Goal: Information Seeking & Learning: Learn about a topic

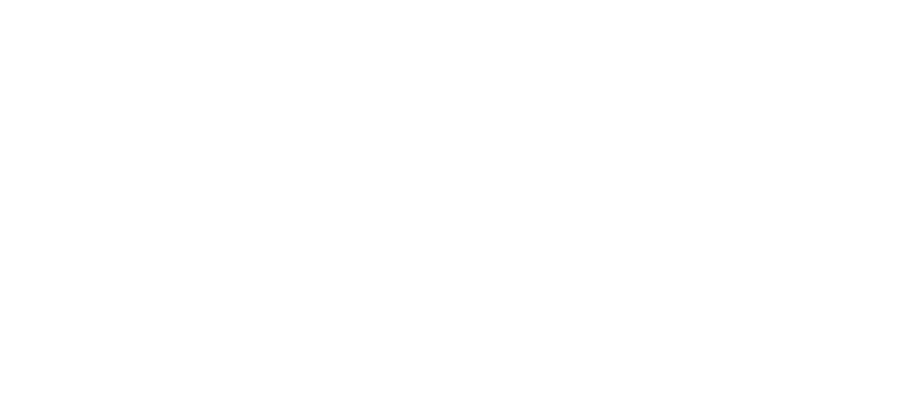
click at [446, 0] on html at bounding box center [457, 0] width 915 height 0
drag, startPoint x: 0, startPoint y: 0, endPoint x: 446, endPoint y: 42, distance: 447.5
click at [446, 0] on html at bounding box center [457, 0] width 915 height 0
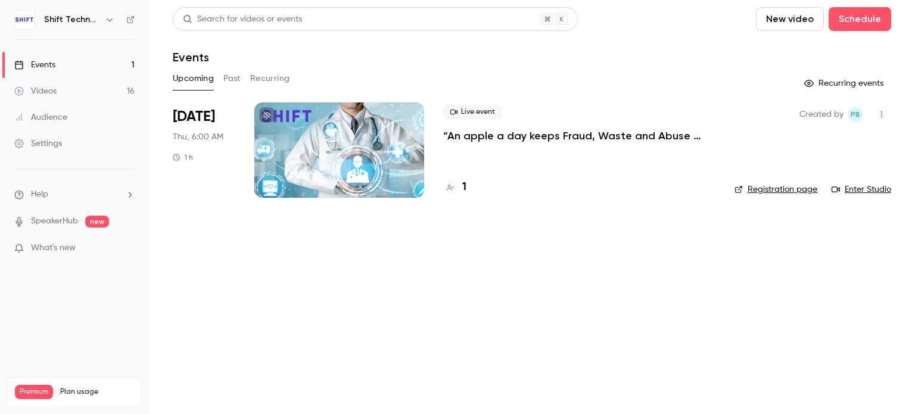
click at [239, 76] on button "Past" at bounding box center [231, 78] width 17 height 19
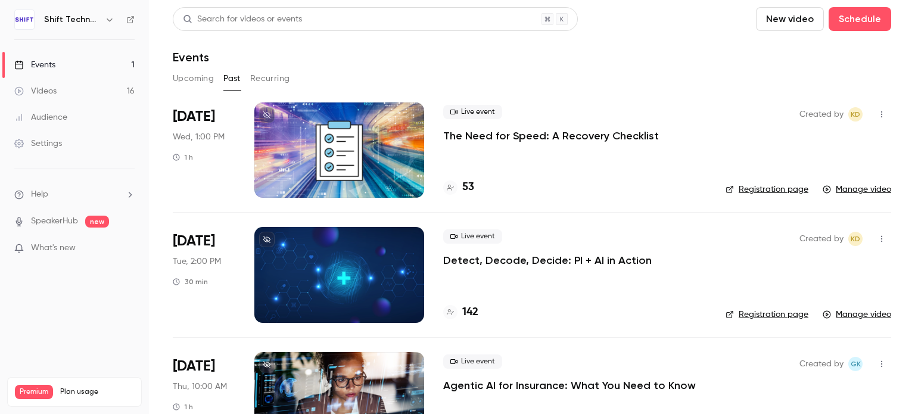
scroll to position [43, 0]
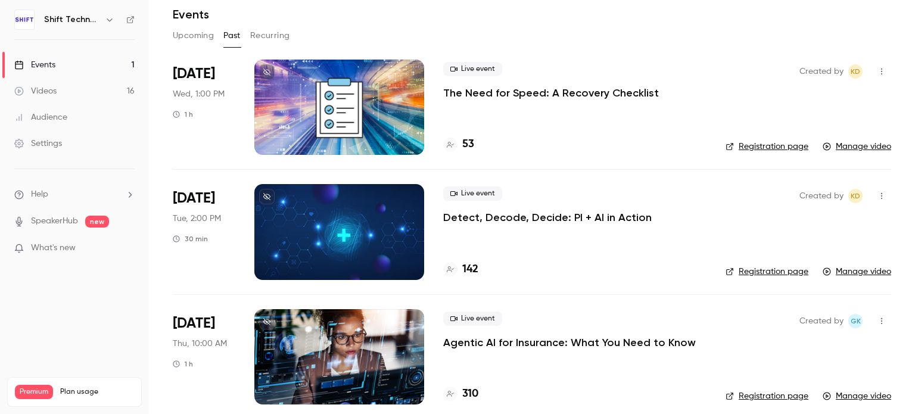
click at [479, 96] on p "The Need for Speed: A Recovery Checklist" at bounding box center [551, 93] width 216 height 14
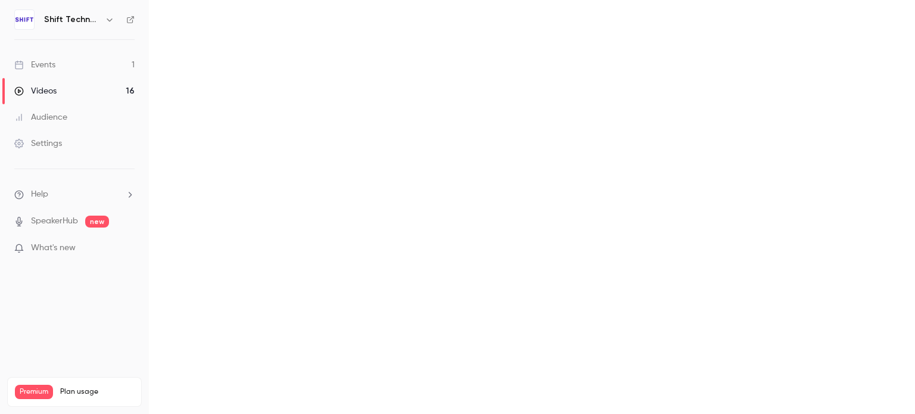
click at [479, 96] on main at bounding box center [532, 207] width 766 height 414
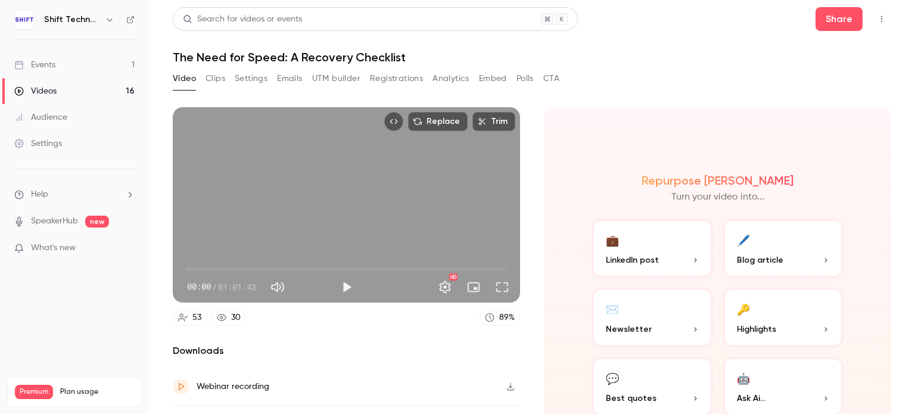
click at [334, 83] on button "UTM builder" at bounding box center [336, 78] width 48 height 19
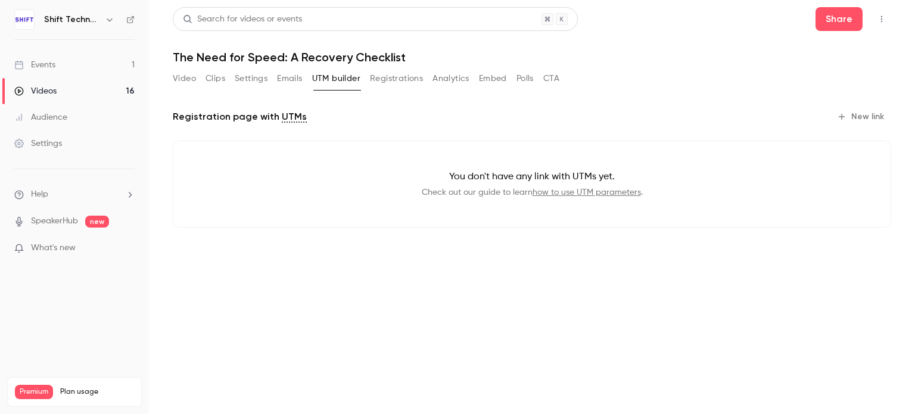
click at [446, 85] on button "Analytics" at bounding box center [450, 78] width 37 height 19
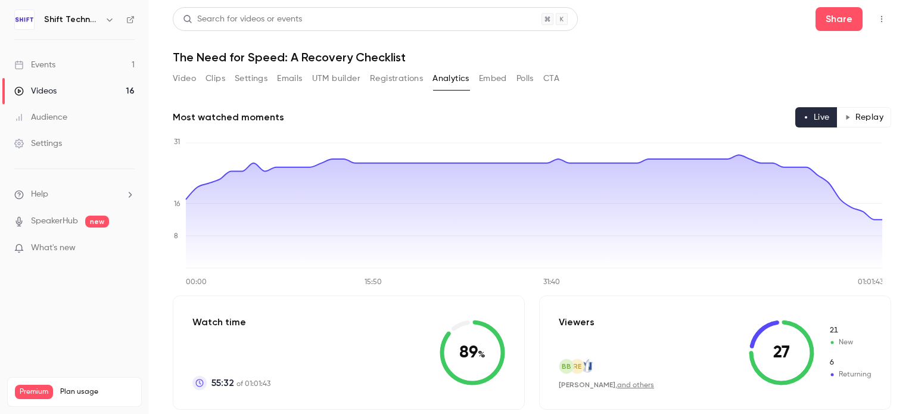
click at [872, 24] on button "Top Bar Actions" at bounding box center [881, 19] width 19 height 19
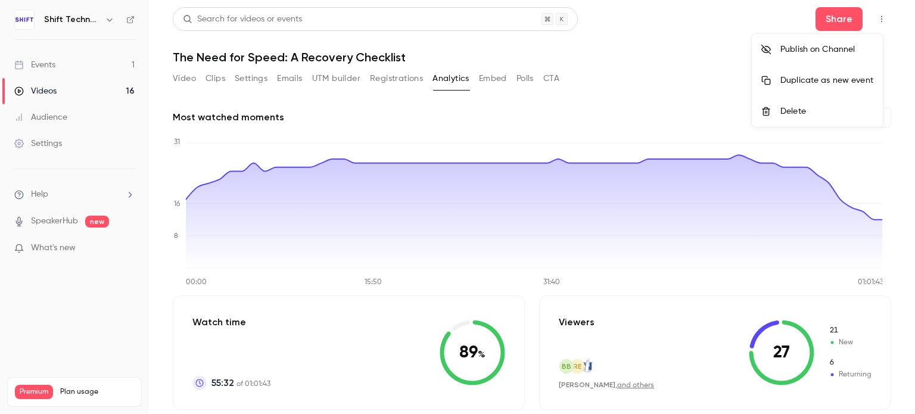
click at [693, 114] on div at bounding box center [457, 207] width 915 height 414
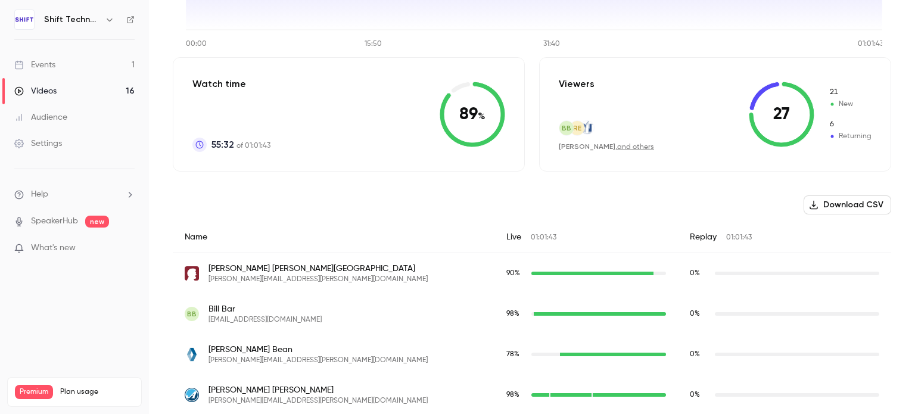
scroll to position [237, 0]
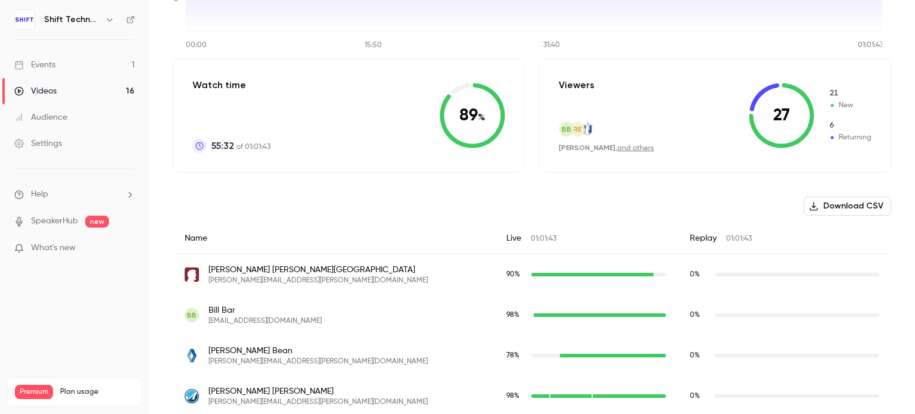
click at [831, 208] on button "Download CSV" at bounding box center [847, 206] width 88 height 19
click at [825, 204] on button "Download CSV" at bounding box center [847, 206] width 88 height 19
click at [698, 105] on div "Viewers BB RE [PERSON_NAME] , and others 27 21 New 6 Returning" at bounding box center [715, 115] width 352 height 114
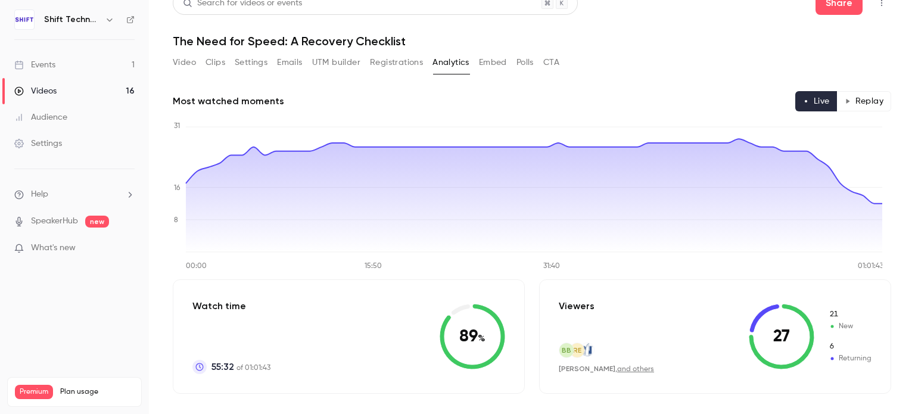
scroll to position [15, 0]
click at [523, 66] on button "Polls" at bounding box center [524, 63] width 17 height 19
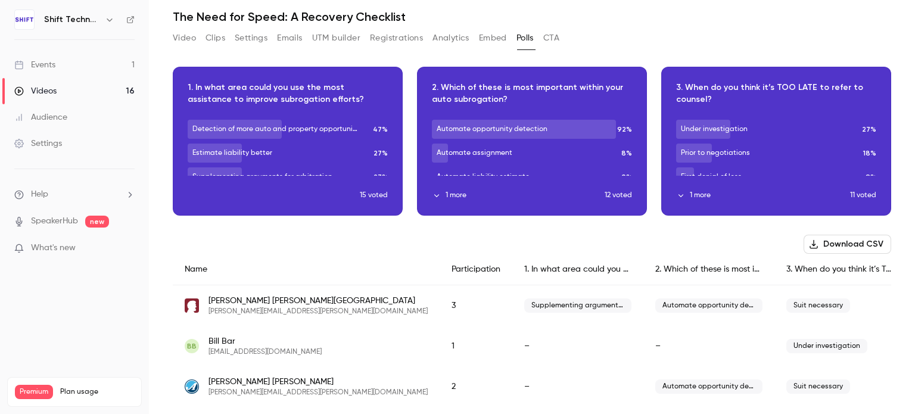
scroll to position [39, 0]
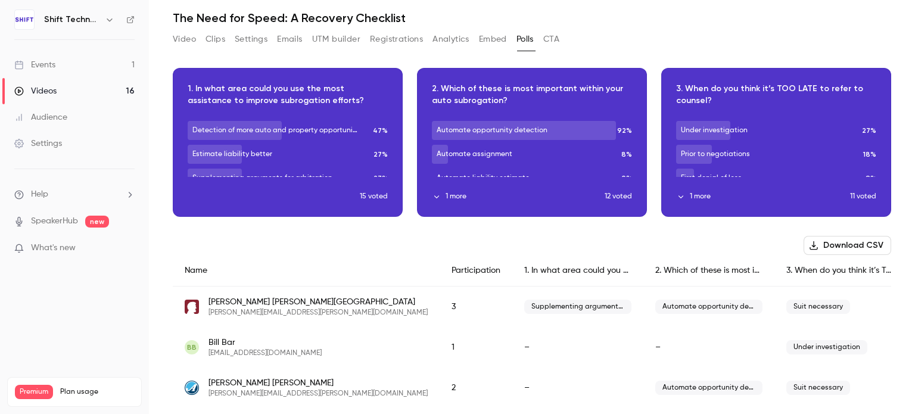
click at [816, 245] on button "Download CSV" at bounding box center [847, 245] width 88 height 19
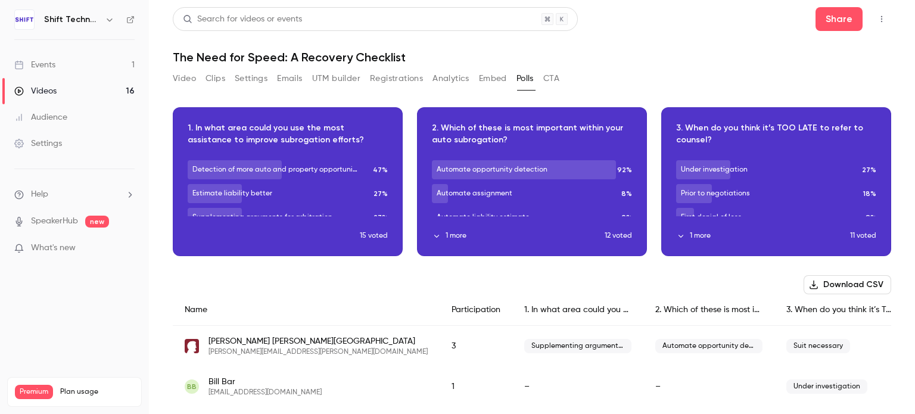
click at [391, 79] on button "Registrations" at bounding box center [396, 78] width 53 height 19
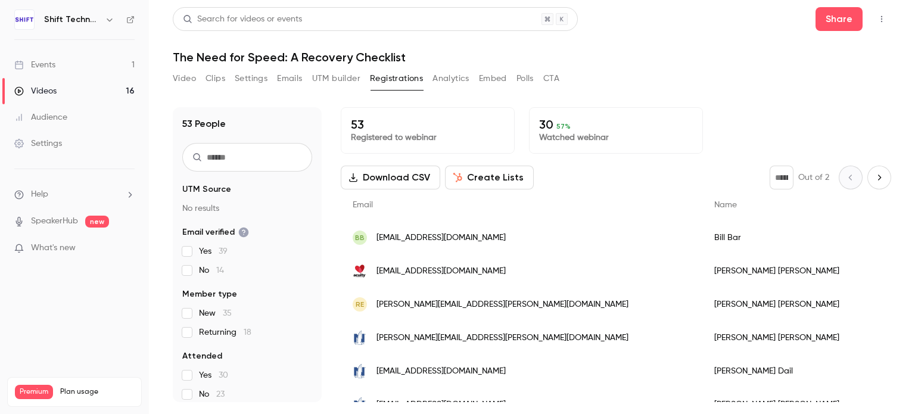
click at [458, 83] on button "Analytics" at bounding box center [450, 78] width 37 height 19
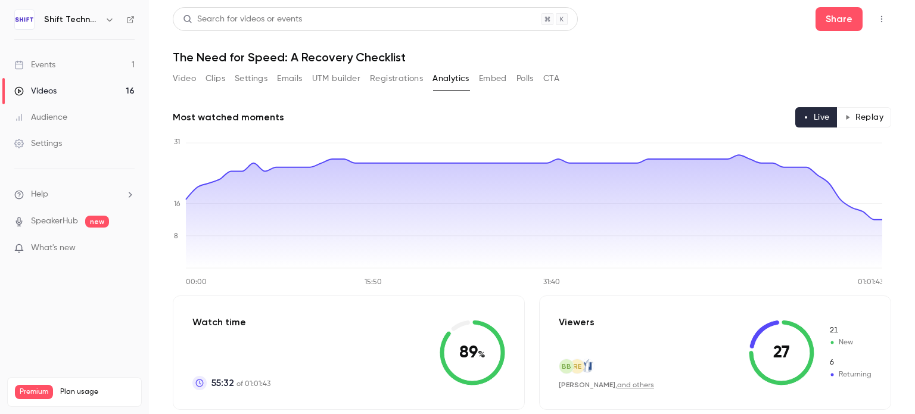
click at [527, 77] on button "Polls" at bounding box center [524, 78] width 17 height 19
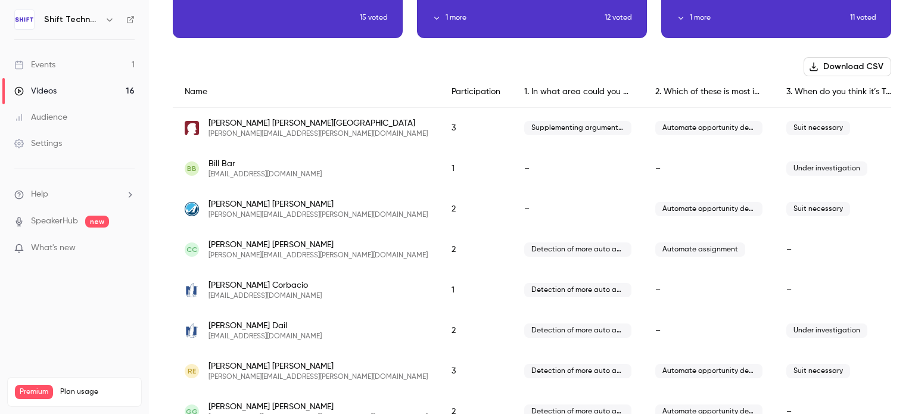
scroll to position [208, 0]
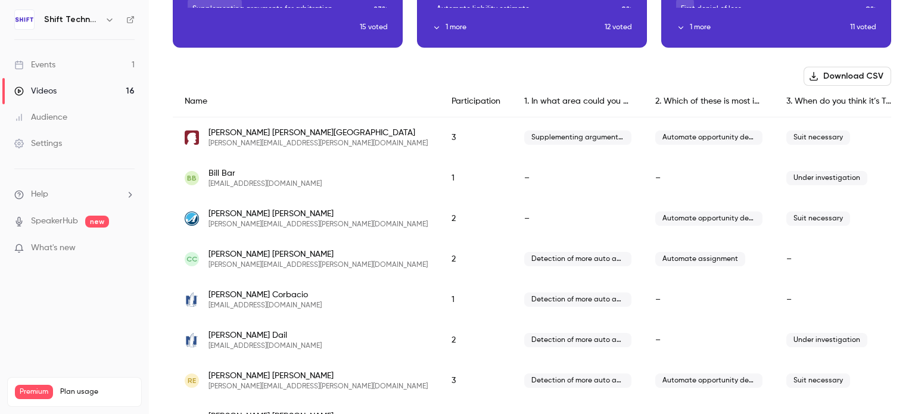
click at [541, 102] on div "1. In what area could you use the most assistance to improve subrogation effort…" at bounding box center [577, 102] width 131 height 32
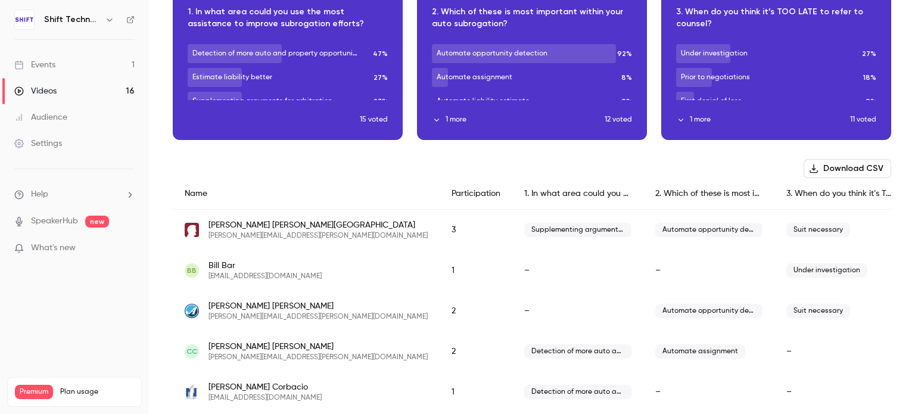
scroll to position [110, 0]
